Goal: Task Accomplishment & Management: Manage account settings

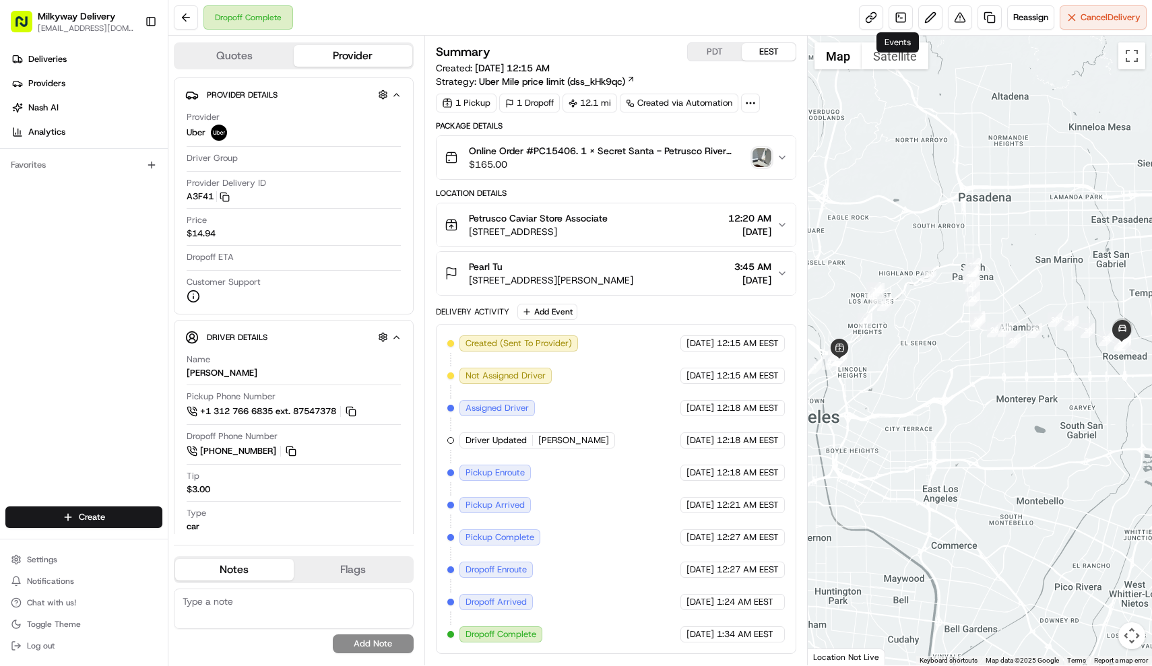
click at [913, 18] on div "Reassign Cancel Delivery" at bounding box center [1003, 17] width 288 height 24
click at [921, 18] on button at bounding box center [930, 17] width 24 height 24
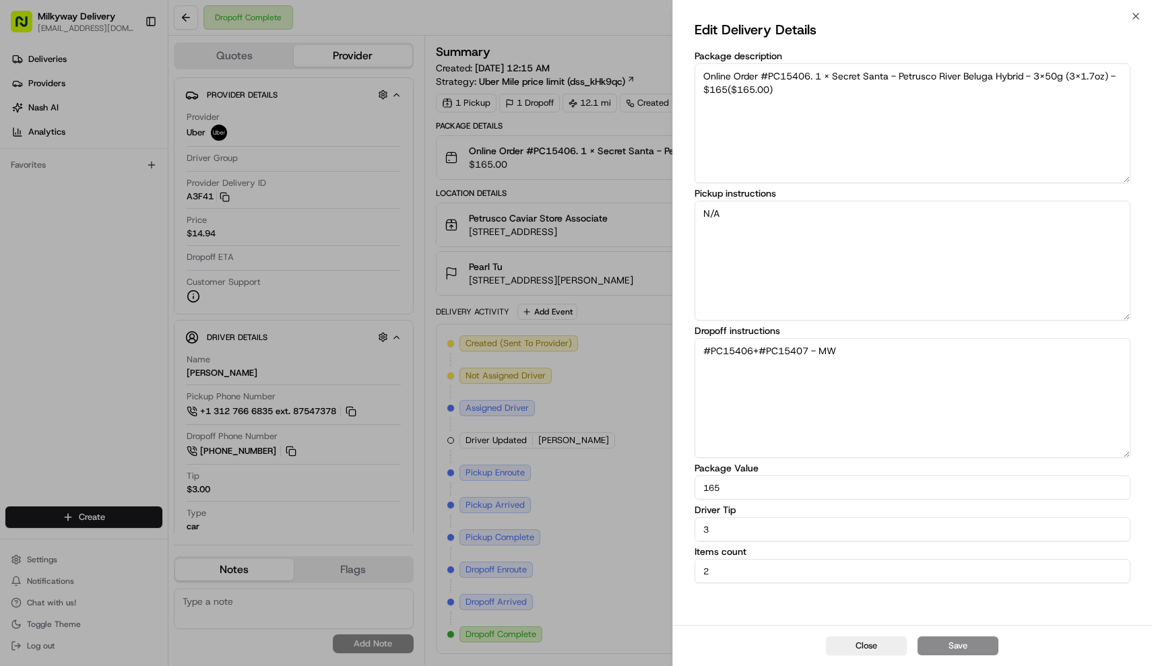
click at [806, 527] on input "3" at bounding box center [912, 529] width 437 height 24
type input "0"
click at [957, 643] on button "Save" at bounding box center [957, 646] width 81 height 19
